Goal: Transaction & Acquisition: Purchase product/service

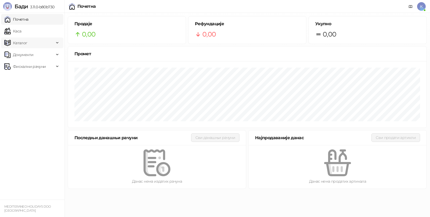
drag, startPoint x: 29, startPoint y: 30, endPoint x: 58, endPoint y: 39, distance: 30.9
click at [21, 30] on link "Каса" at bounding box center [12, 31] width 17 height 11
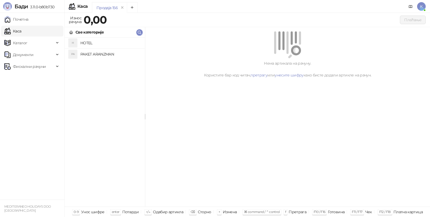
click at [89, 52] on h4 "PAKET ARANZMAN" at bounding box center [110, 54] width 60 height 9
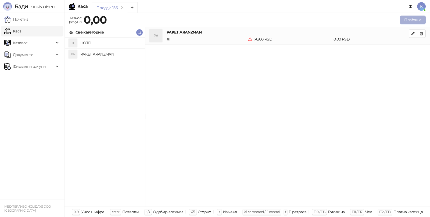
click at [406, 20] on button "Плаћање" at bounding box center [413, 20] width 26 height 9
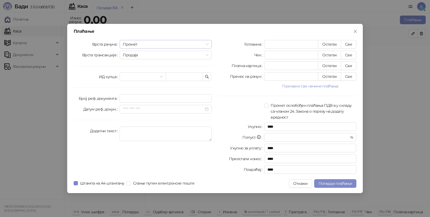
click at [144, 44] on span "Промет" at bounding box center [166, 44] width 86 height 8
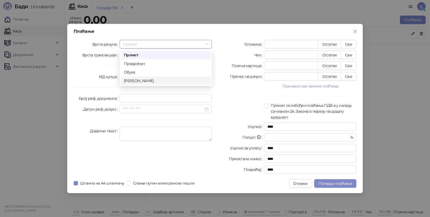
click at [133, 79] on div "Аванс" at bounding box center [166, 81] width 84 height 6
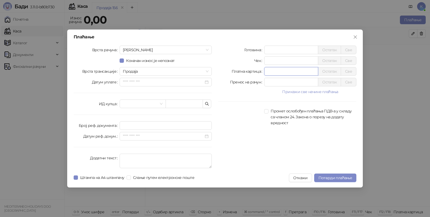
click at [282, 72] on input "*" at bounding box center [290, 71] width 53 height 8
type input "******"
click at [151, 157] on textarea "Додатни текст" at bounding box center [165, 161] width 92 height 14
type textarea "*********"
click at [338, 179] on span "Потврди плаћање" at bounding box center [335, 178] width 34 height 5
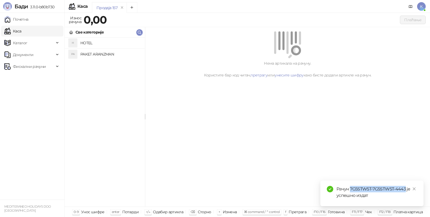
drag, startPoint x: 350, startPoint y: 188, endPoint x: 405, endPoint y: 187, distance: 55.3
click at [405, 187] on div "Рачун 7G5STW5T-7G5STW5T-4443 је успешно издат" at bounding box center [376, 192] width 81 height 13
copy div "7G5STW5T-7G5STW5T-4443"
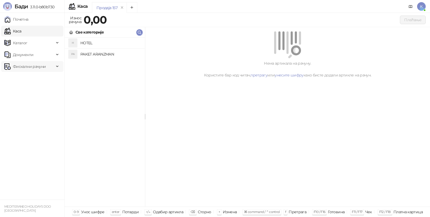
click at [16, 64] on span "Фискални рачуни" at bounding box center [29, 66] width 33 height 11
click at [35, 77] on link "Издати рачуни" at bounding box center [24, 78] width 36 height 11
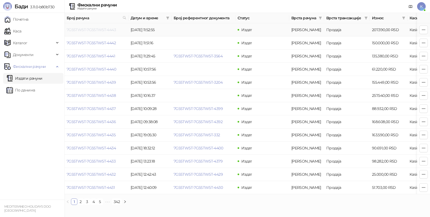
click at [99, 29] on link "7G5STW5T-7G5STW5T-4443" at bounding box center [91, 29] width 49 height 5
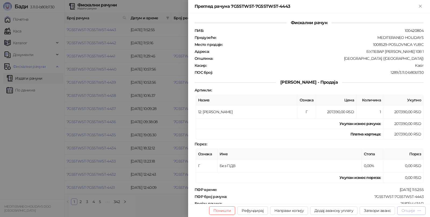
click at [409, 209] on div "Опције" at bounding box center [407, 210] width 13 height 5
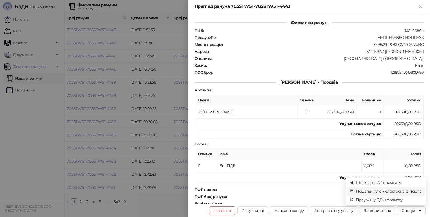
click at [368, 192] on span "Пошаљи путем електронске поште" at bounding box center [388, 191] width 66 height 6
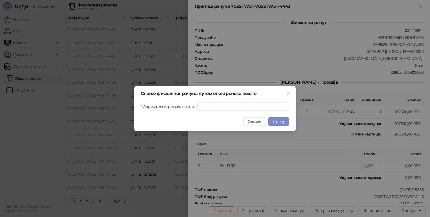
click at [239, 101] on div "Слање фискалног рачуна путем електронске поште Адреса електронске поште Откажи …" at bounding box center [214, 108] width 161 height 45
click at [242, 109] on input "Адреса електронске поште" at bounding box center [243, 106] width 92 height 9
paste input "**********"
type input "**********"
click at [286, 121] on button "У реду" at bounding box center [278, 121] width 21 height 9
